Goal: Browse casually

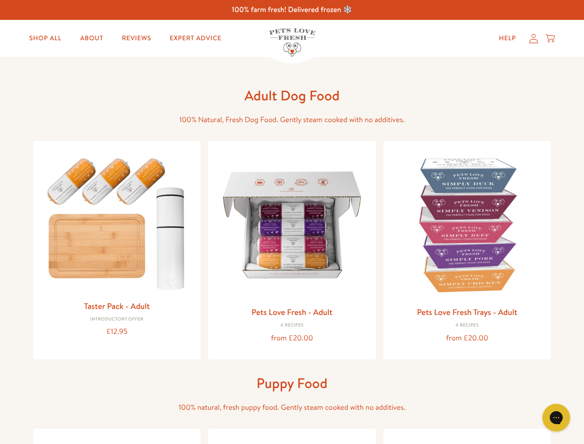
click at [556, 418] on icon "Gorgias live chat" at bounding box center [556, 417] width 9 height 9
